Goal: Information Seeking & Learning: Check status

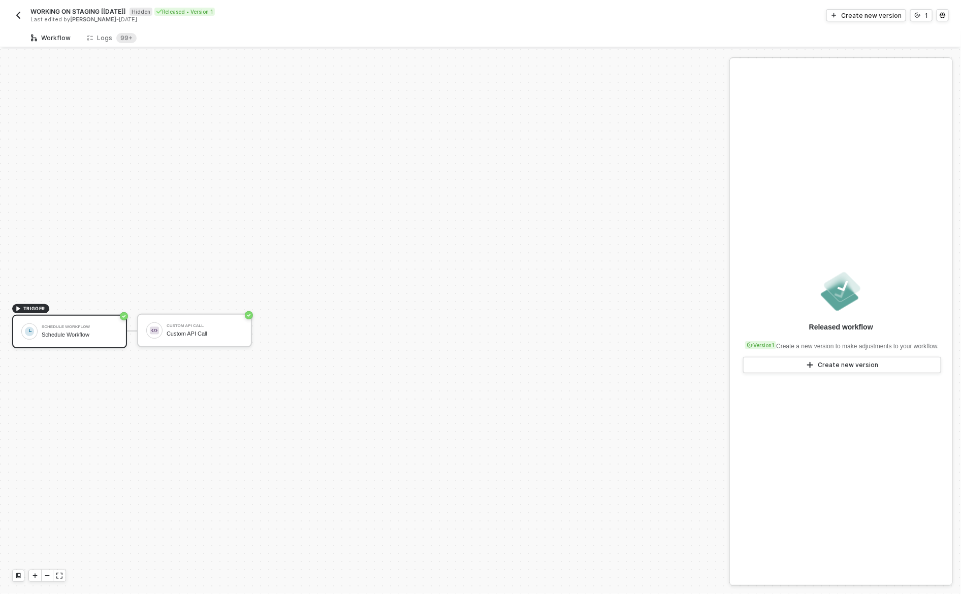
scroll to position [19, 0]
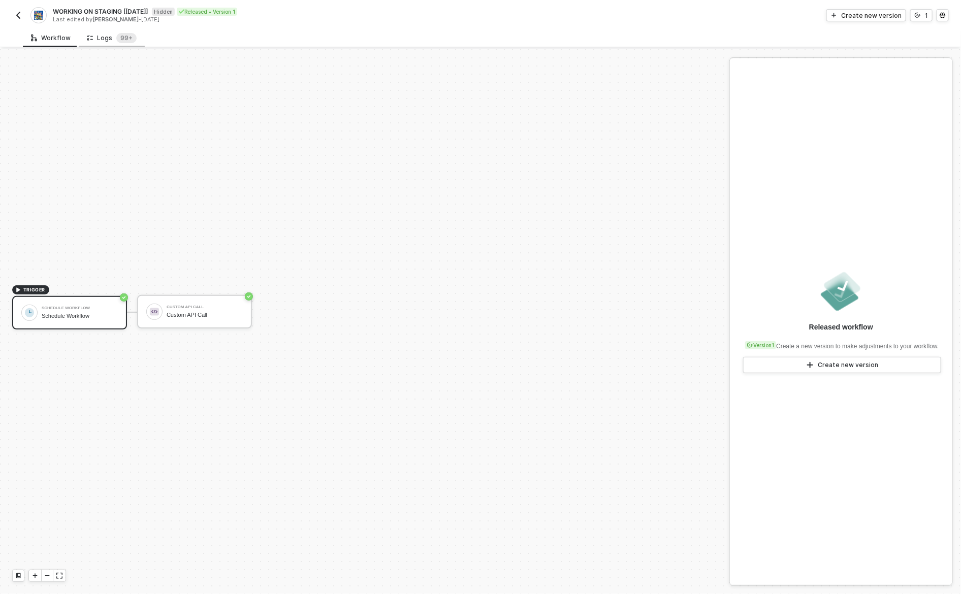
click at [106, 38] on div "Logs 99+" at bounding box center [112, 38] width 50 height 10
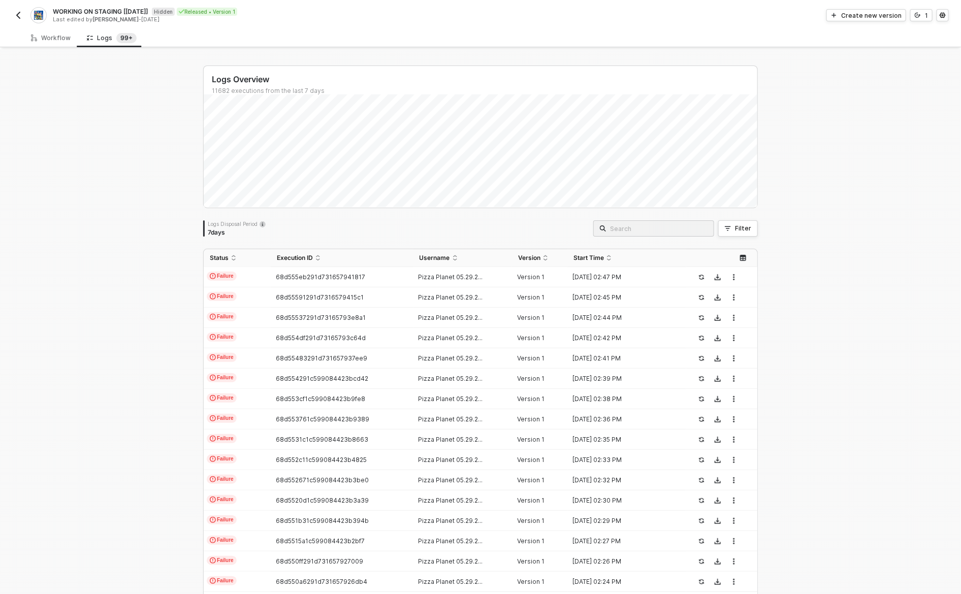
click at [847, 415] on div "Logs Overview 11682 executions from the last 7 days Logs Disposal Period 7 days…" at bounding box center [480, 384] width 961 height 670
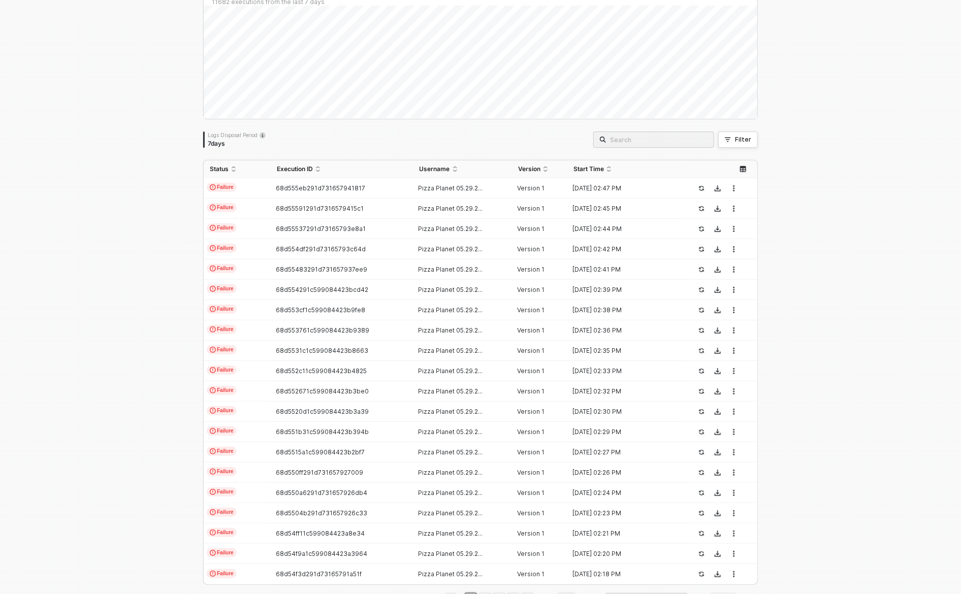
scroll to position [125, 0]
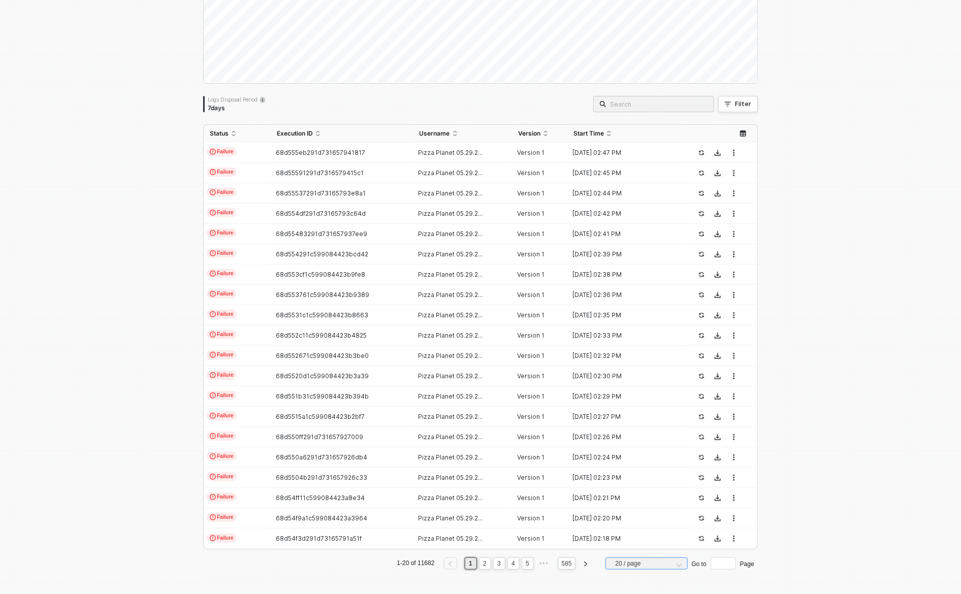
click at [652, 564] on span "20 / page" at bounding box center [649, 563] width 66 height 15
click at [646, 540] on div "50 / page" at bounding box center [647, 545] width 66 height 11
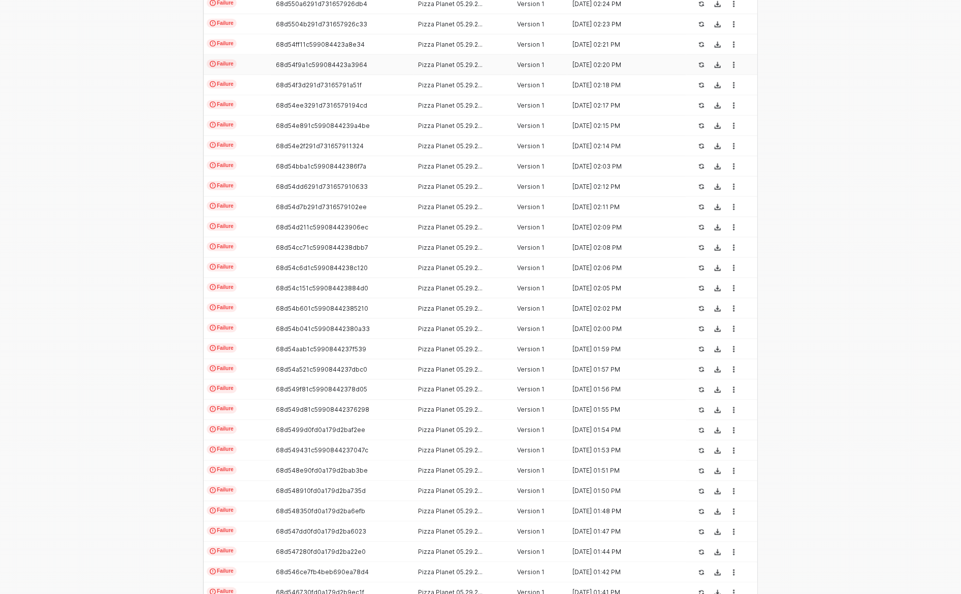
scroll to position [735, 0]
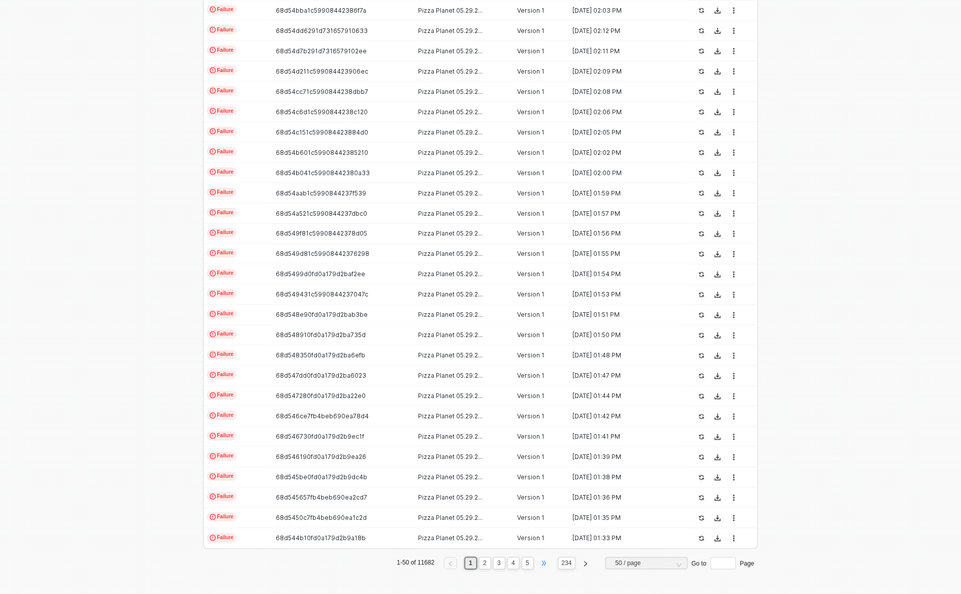
click at [538, 562] on span "•••" at bounding box center [543, 564] width 13 height 12
click at [542, 565] on span "•••" at bounding box center [543, 564] width 13 height 12
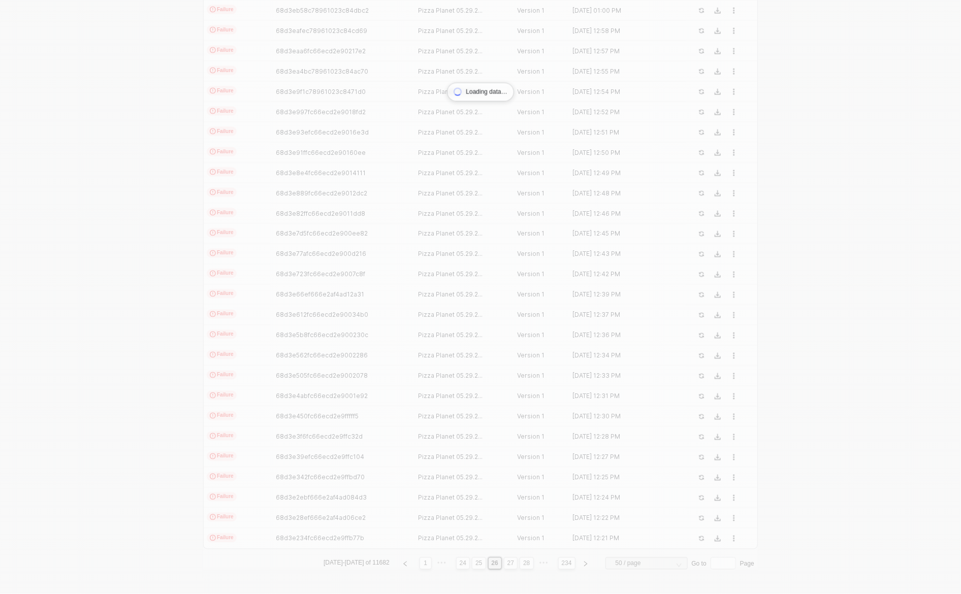
click at [542, 565] on div "Status Execution ID Username Version Start Time Failure 68d3f3c8fc66ecd2e904774…" at bounding box center [480, 42] width 555 height 1055
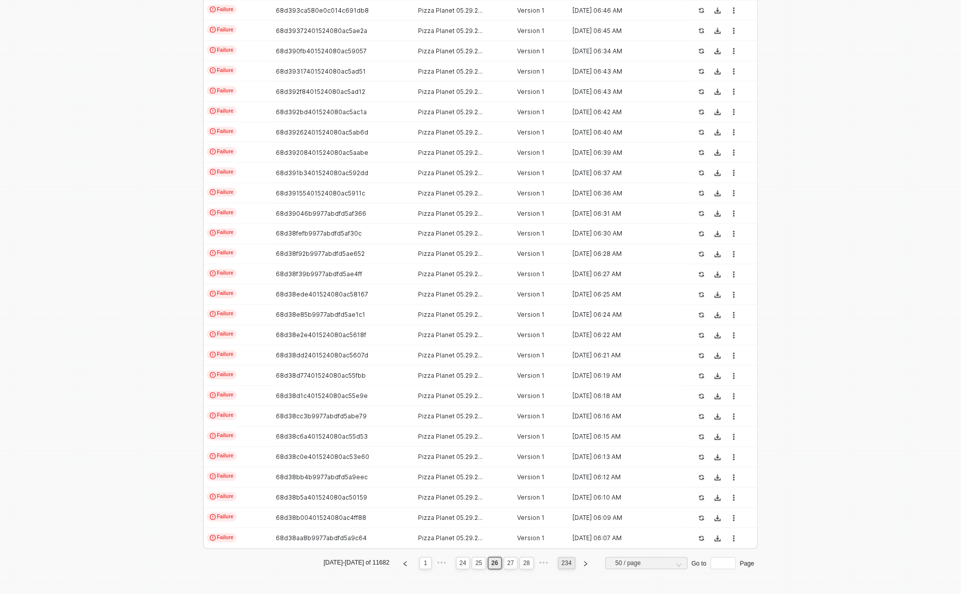
click at [565, 565] on link "234" at bounding box center [567, 563] width 16 height 11
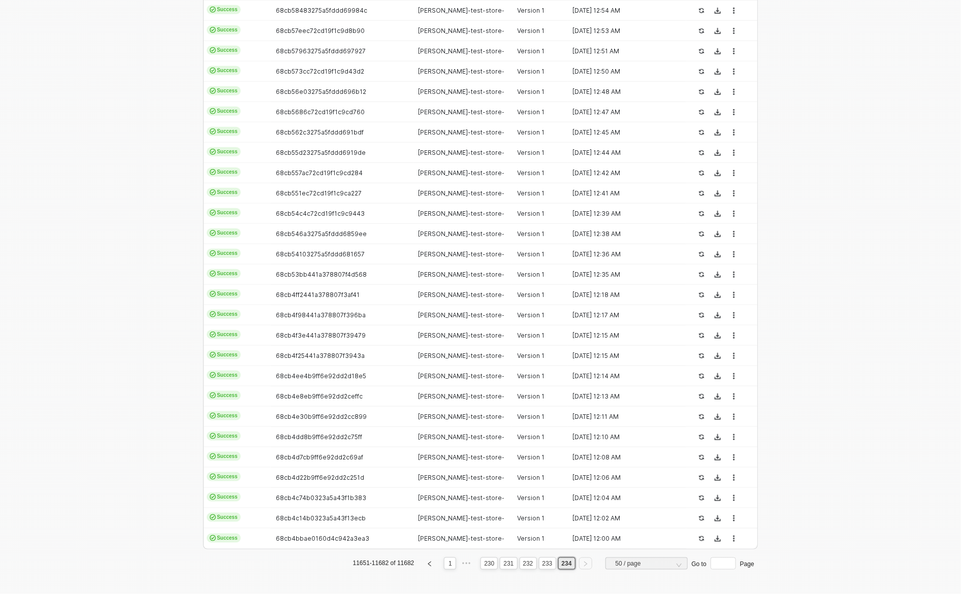
scroll to position [369, 0]
click at [492, 338] on div "[PERSON_NAME]-test-store-s..." at bounding box center [459, 336] width 91 height 8
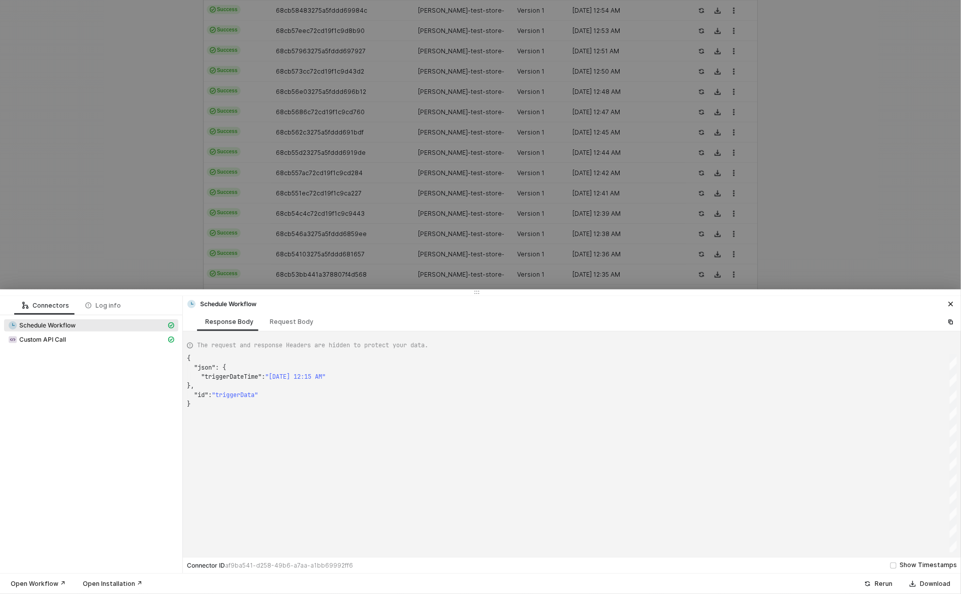
scroll to position [46, 0]
click at [96, 341] on div "Custom API Call" at bounding box center [87, 339] width 158 height 9
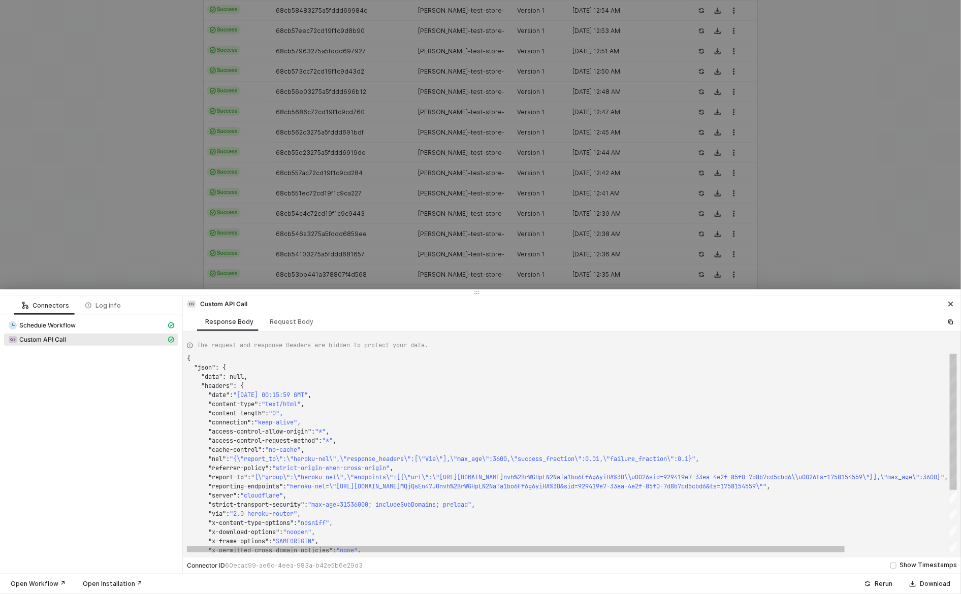
scroll to position [27, 168]
click at [354, 507] on span ""max-age=31536000; includeSubDomains; preload"" at bounding box center [390, 505] width 164 height 8
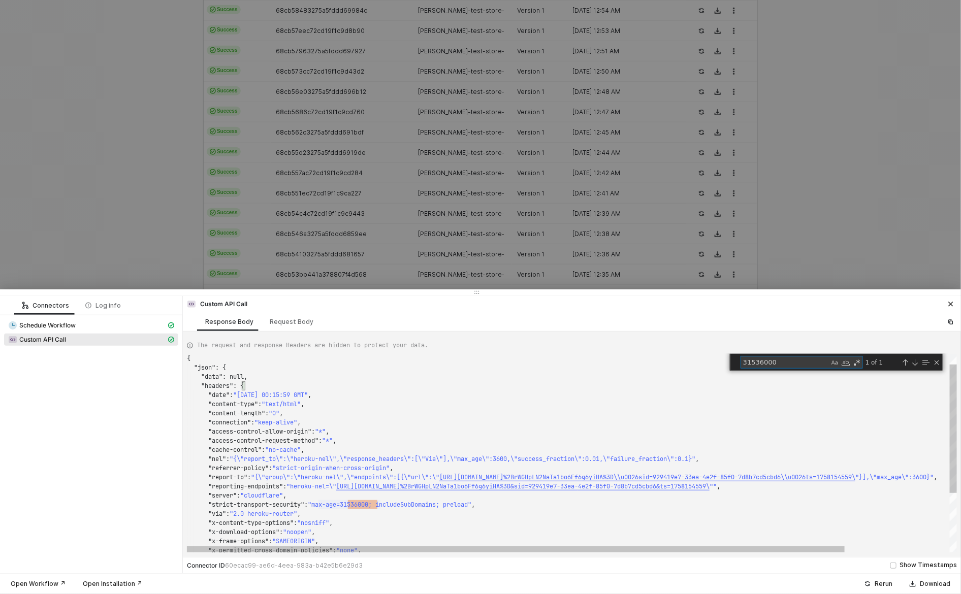
type textarea "oup\":\"heroku-nel\",\"endpoints\":[{\"url\":\"https://[DOMAIN_NAME]/reports?s=…"
type textarea "m"
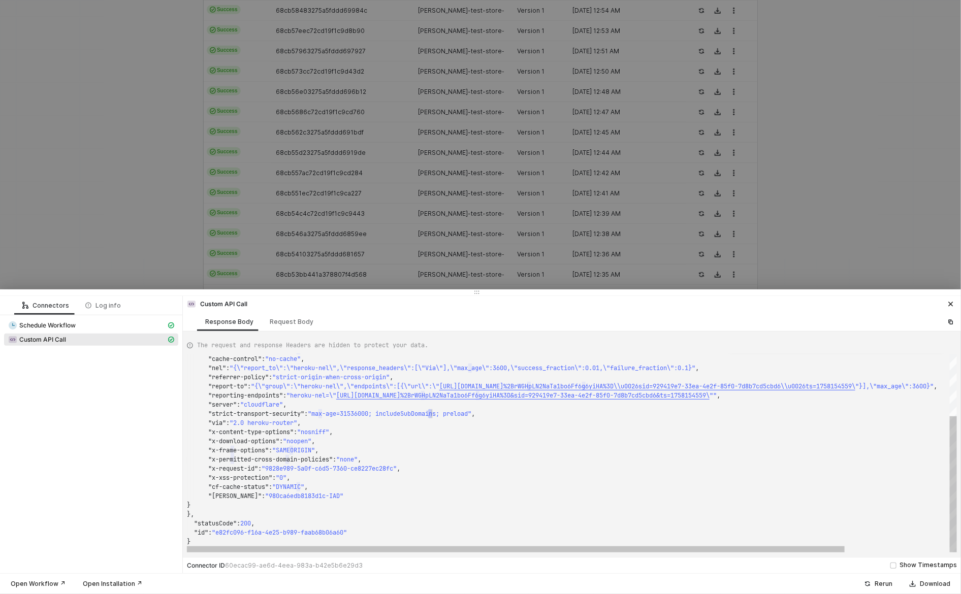
type textarea "up\":\"heroku-nel\",\"endpoints\":[{\"url\":\"https://[DOMAIN_NAME]/reports?s=O…"
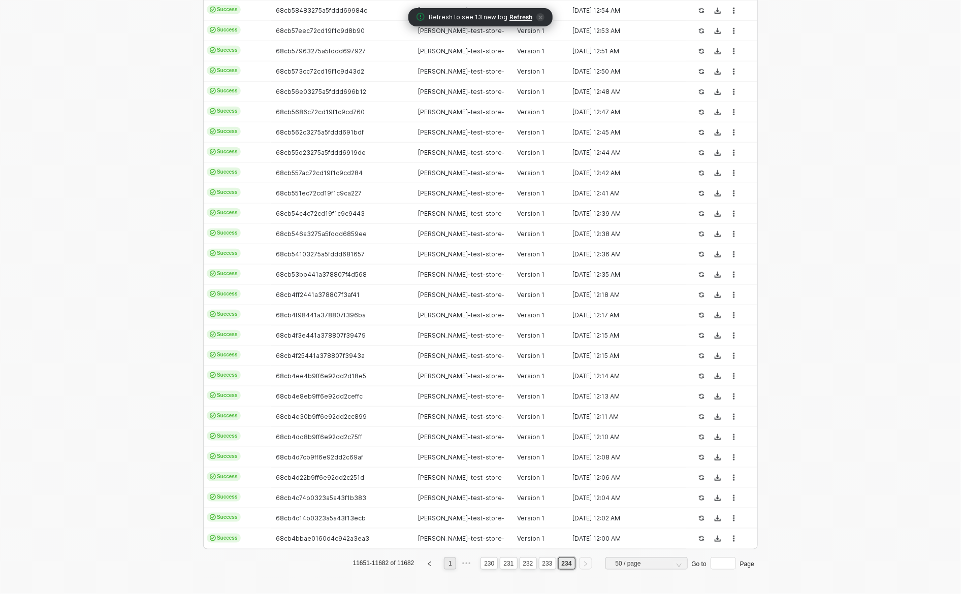
click at [446, 560] on link "1" at bounding box center [451, 563] width 10 height 11
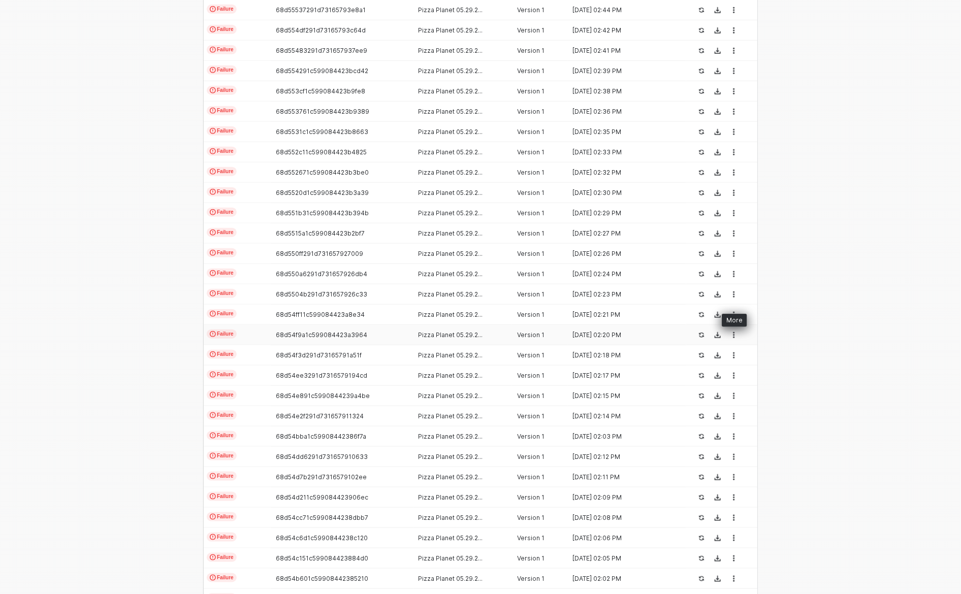
click at [729, 335] on button "button" at bounding box center [734, 335] width 12 height 12
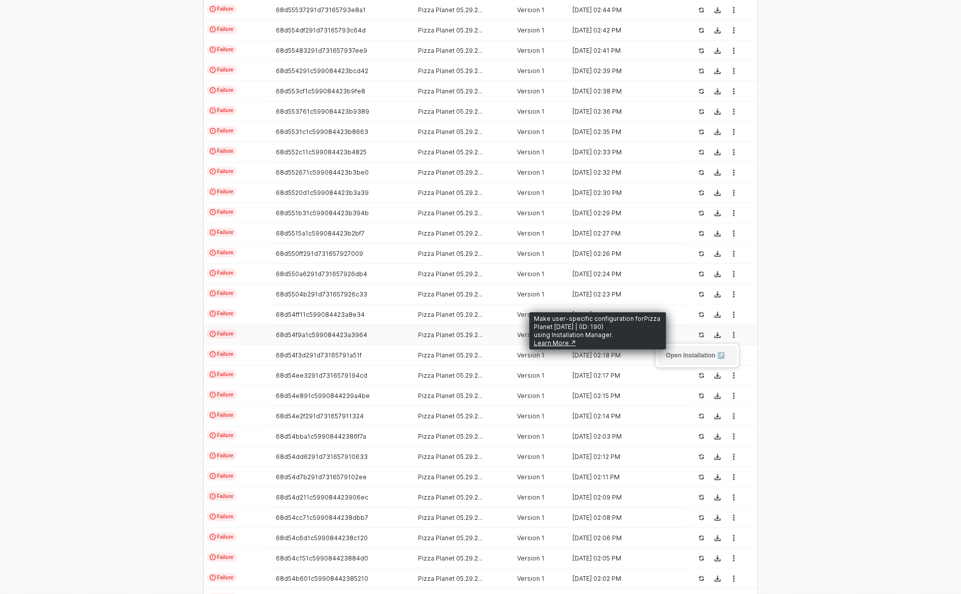
click at [700, 354] on link "Open Installation ↗" at bounding box center [695, 355] width 59 height 7
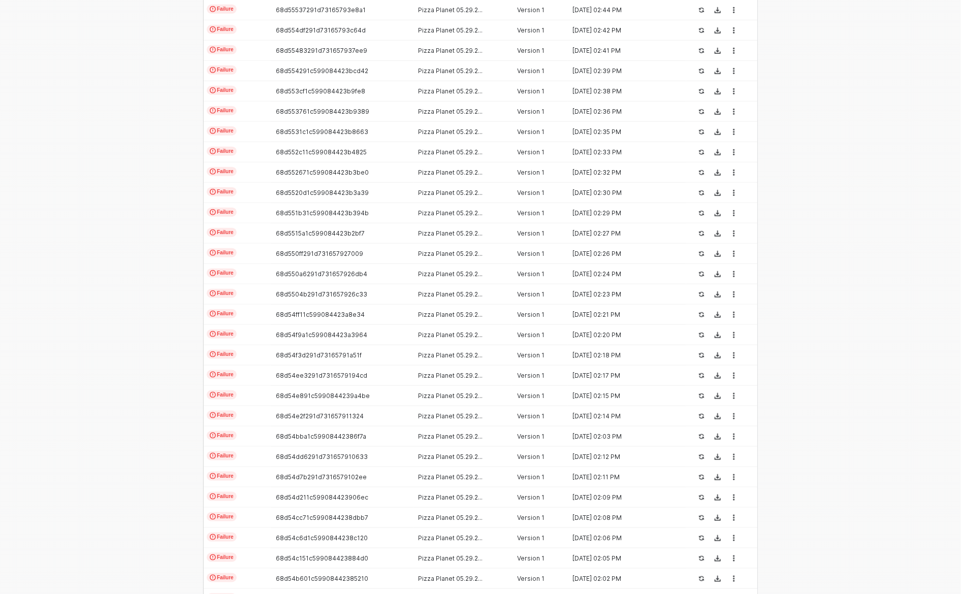
scroll to position [0, 0]
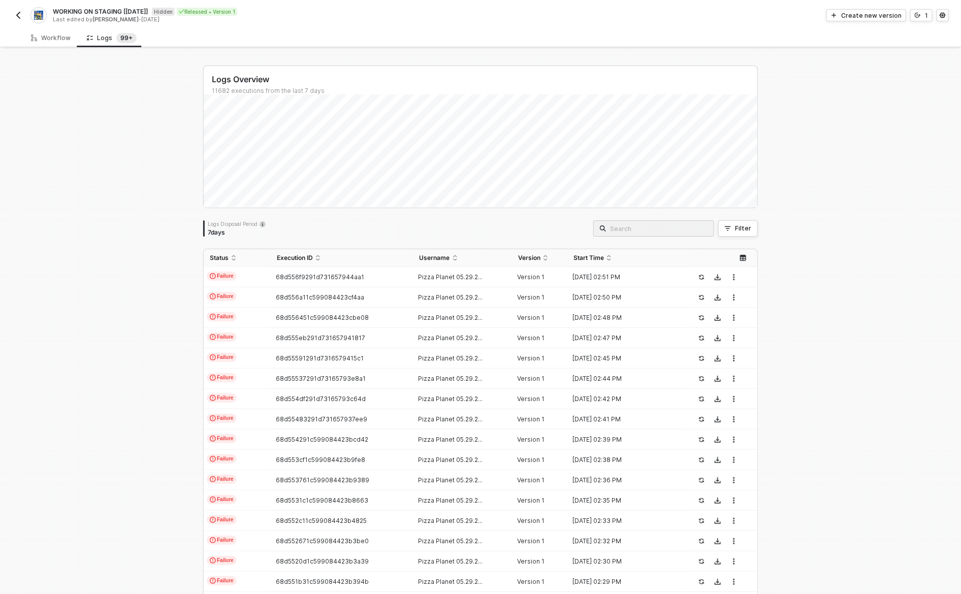
click at [16, 17] on img "button" at bounding box center [18, 15] width 8 height 8
